Goal: Information Seeking & Learning: Learn about a topic

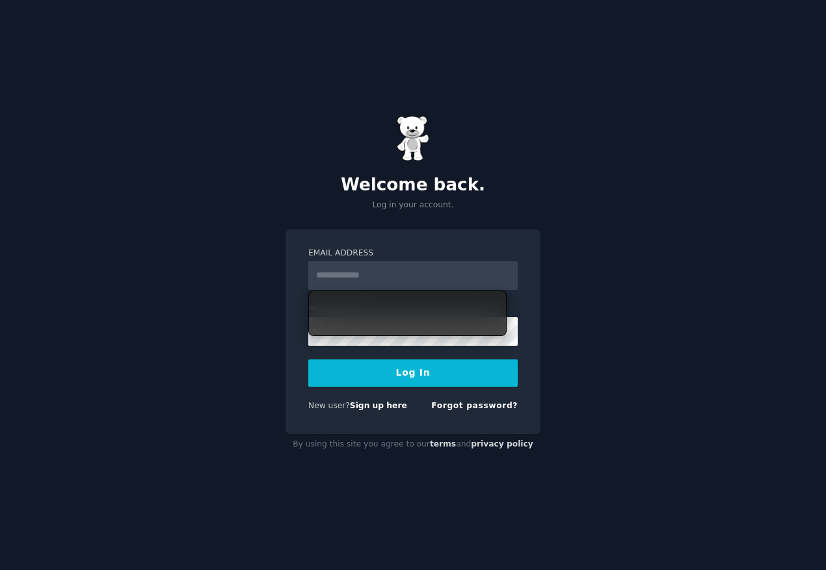
click at [425, 286] on input "Email Address" at bounding box center [412, 275] width 209 height 29
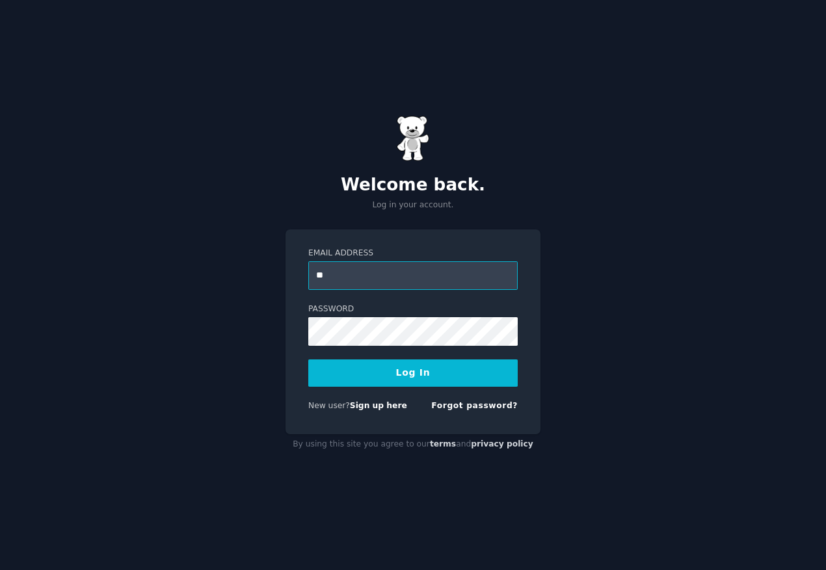
click at [426, 273] on input "**" at bounding box center [412, 275] width 209 height 29
paste input "**********"
type input "**********"
click at [426, 376] on button "Log In" at bounding box center [412, 373] width 209 height 27
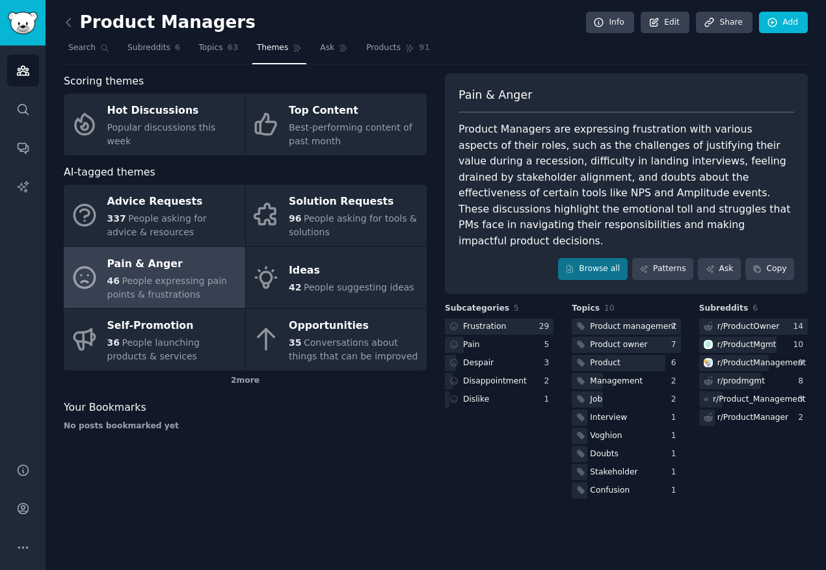
click at [582, 81] on div "Pain & [PERSON_NAME] Product Managers are expressing frustration with various a…" at bounding box center [626, 183] width 363 height 220
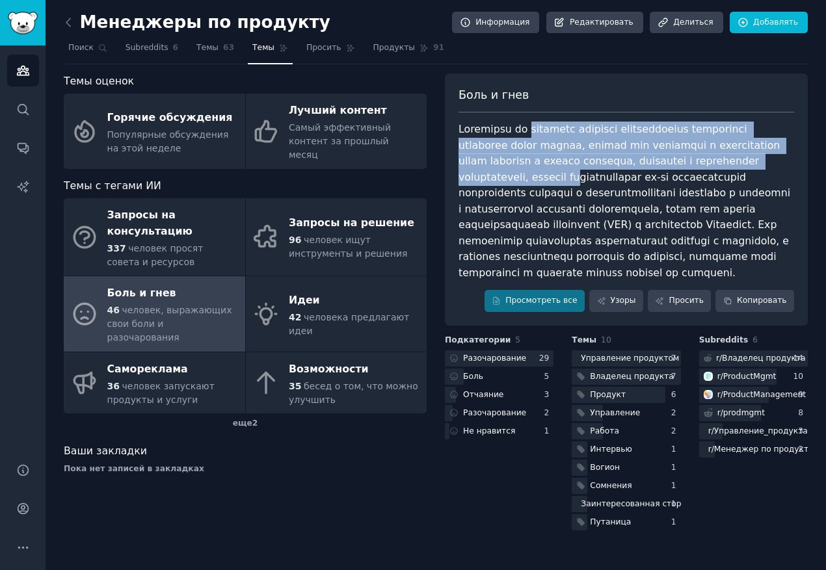
drag, startPoint x: 535, startPoint y: 130, endPoint x: 592, endPoint y: 183, distance: 77.7
click at [592, 184] on div at bounding box center [625, 201] width 335 height 159
click at [592, 183] on div at bounding box center [625, 201] width 335 height 159
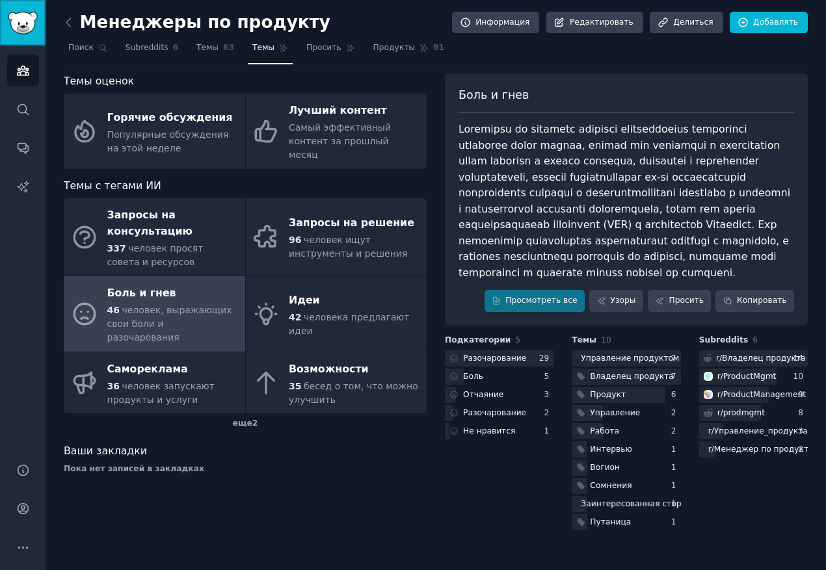
click at [23, 34] on img "Боковая панель" at bounding box center [23, 23] width 30 height 23
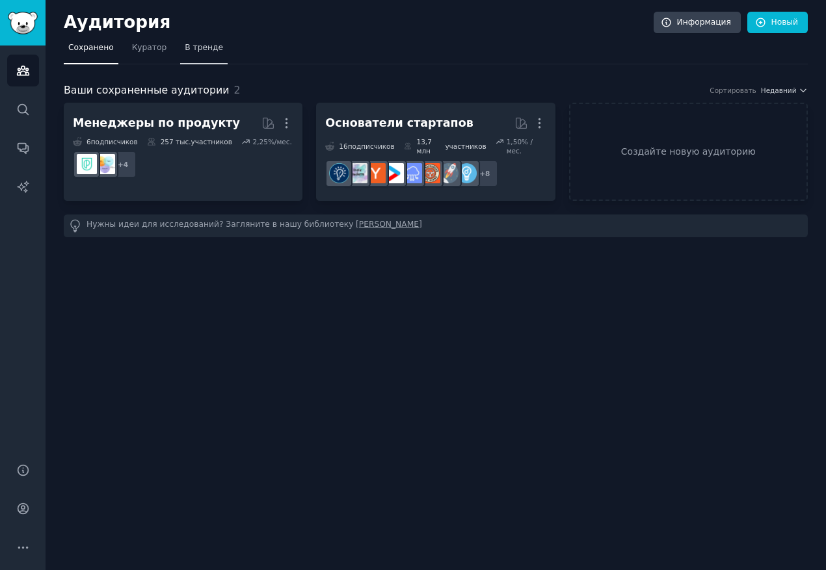
click at [188, 45] on font "В тренде" at bounding box center [204, 47] width 38 height 9
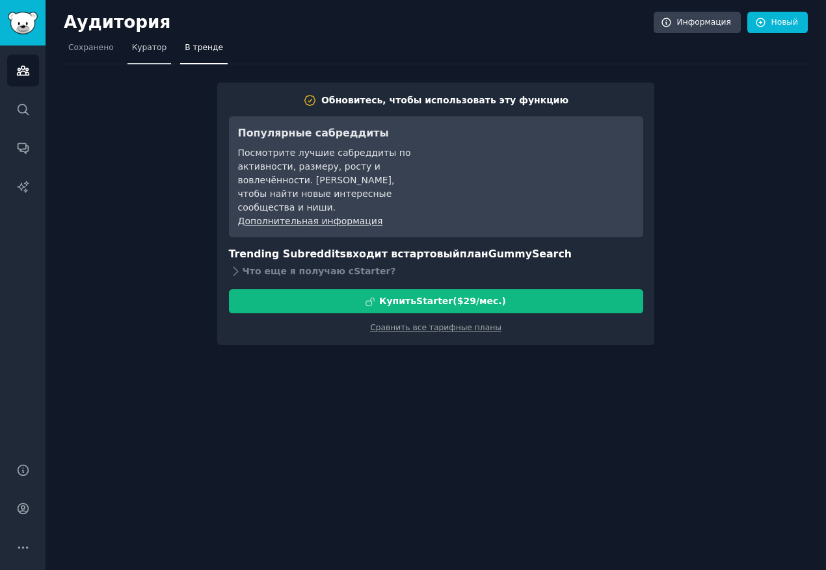
click at [149, 50] on font "Куратор" at bounding box center [149, 47] width 35 height 9
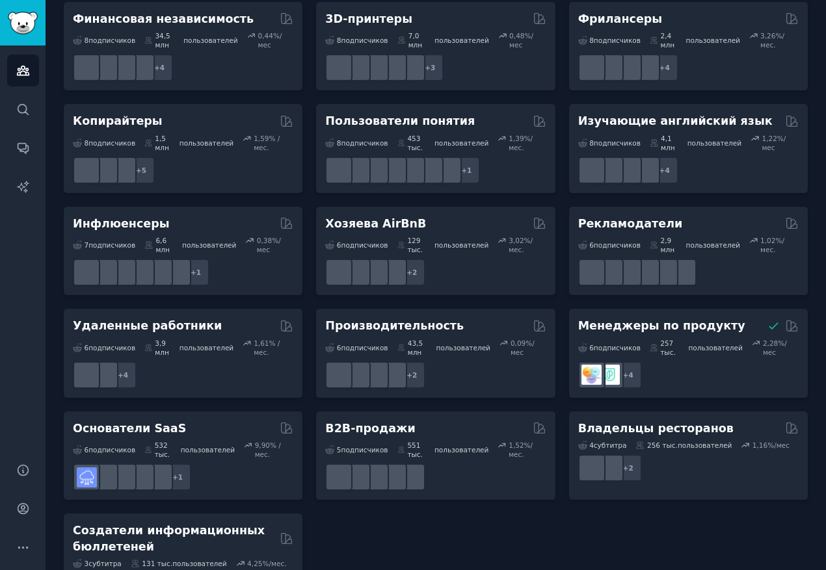
scroll to position [937, 0]
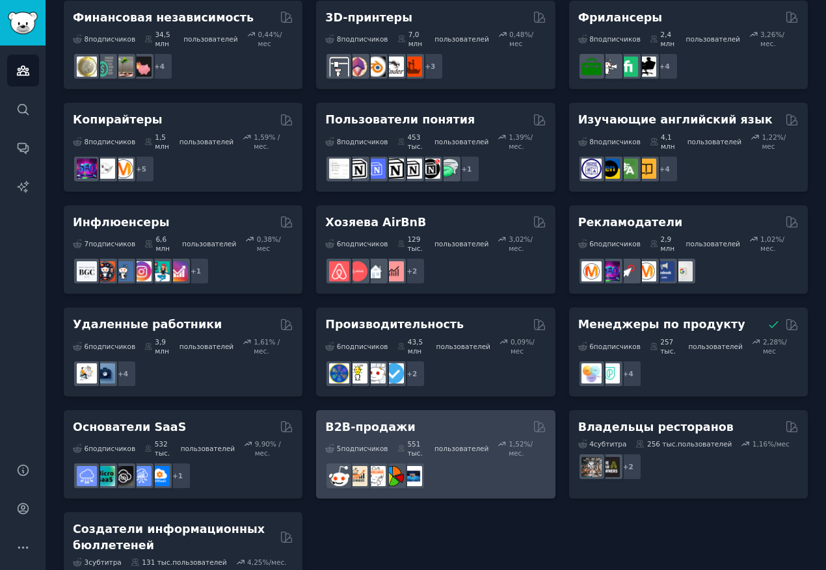
click at [395, 421] on font "B2B-продажи" at bounding box center [370, 427] width 90 height 13
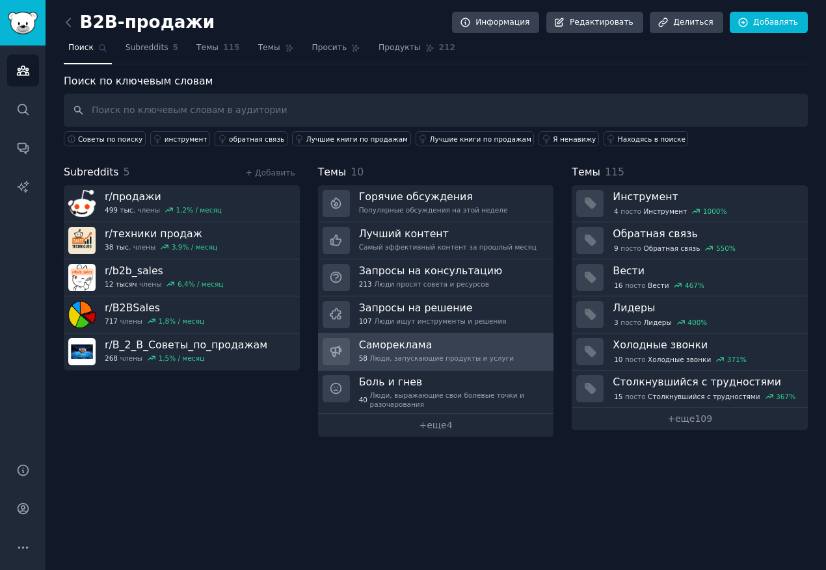
click at [387, 339] on font "Самореклама" at bounding box center [395, 345] width 73 height 12
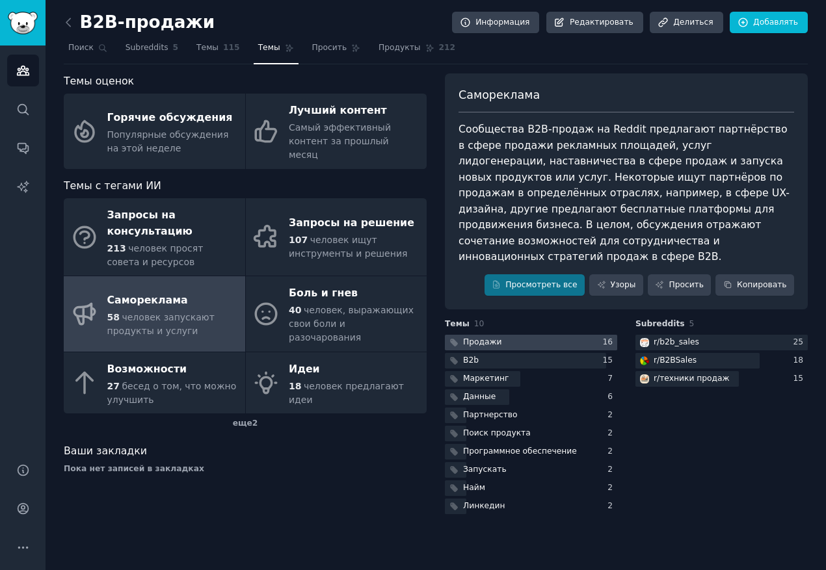
click at [496, 337] on font "Продажи" at bounding box center [482, 341] width 38 height 9
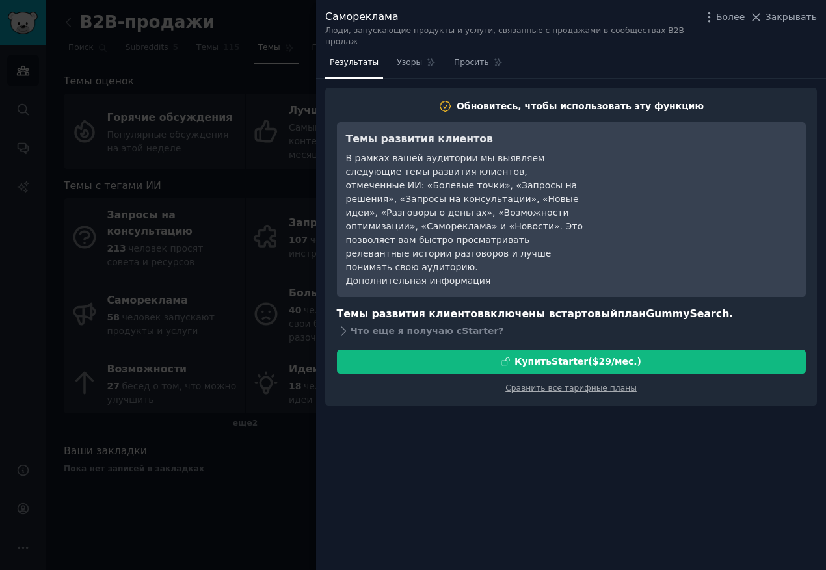
click at [267, 462] on div at bounding box center [413, 285] width 826 height 570
